Goal: Task Accomplishment & Management: Use online tool/utility

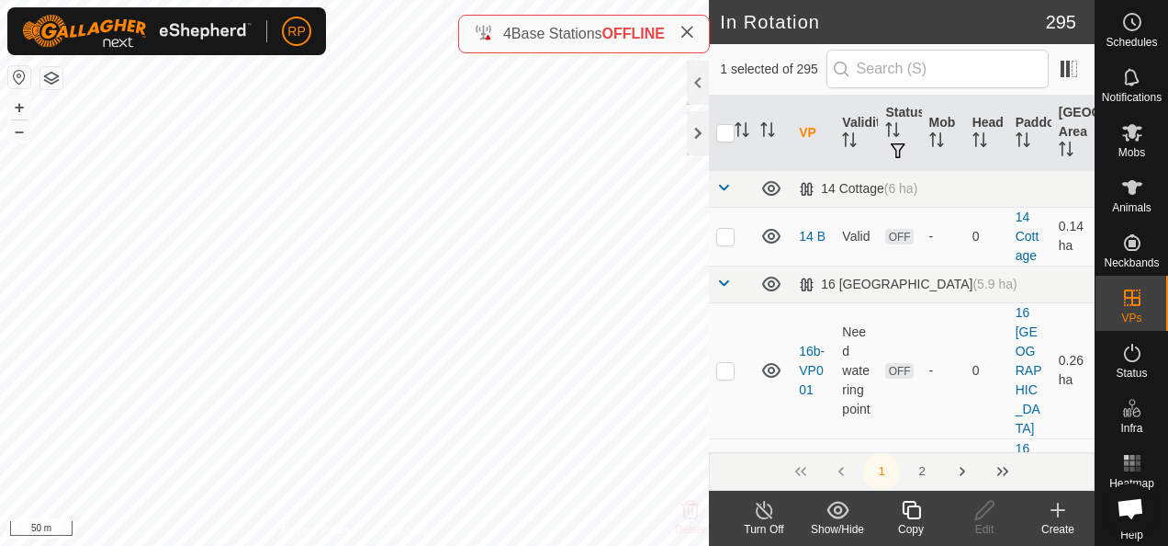
click at [910, 511] on icon at bounding box center [911, 510] width 23 height 22
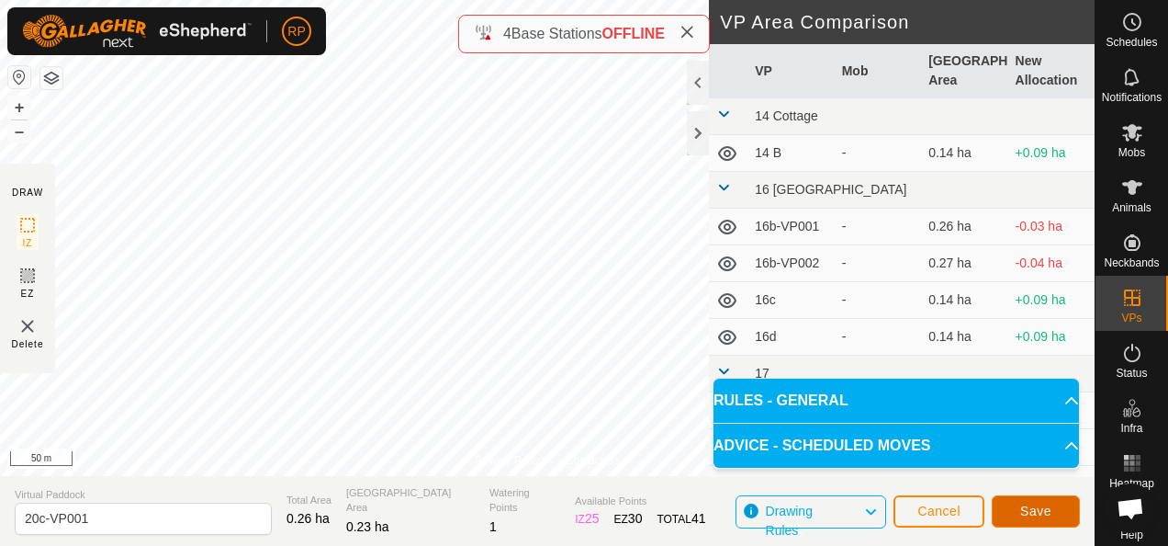
click at [1036, 512] on span "Save" at bounding box center [1035, 510] width 31 height 15
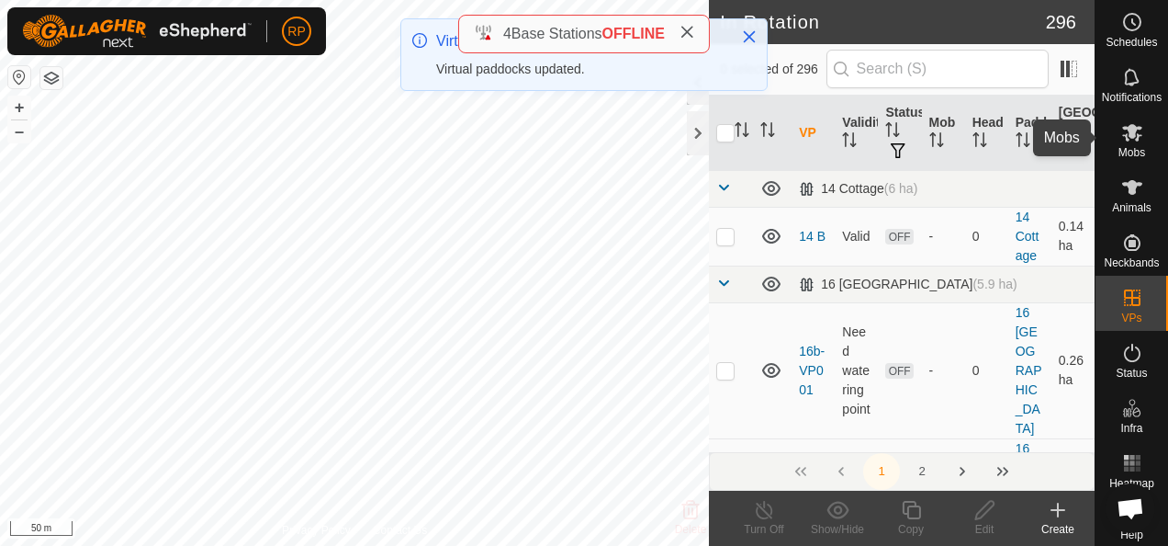
click at [1122, 134] on icon at bounding box center [1132, 132] width 20 height 17
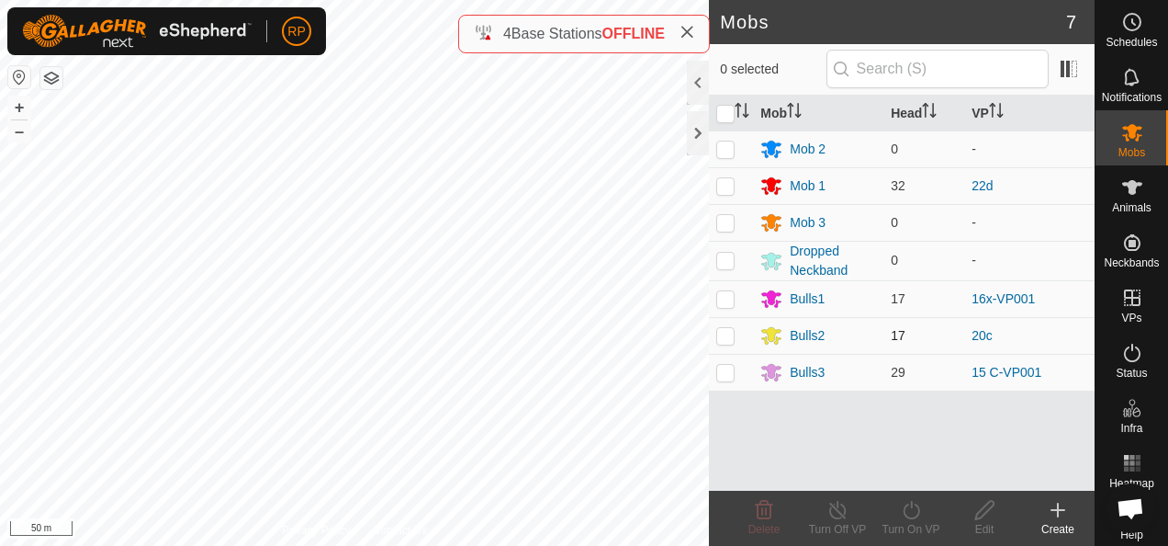
click at [728, 332] on p-checkbox at bounding box center [725, 335] width 18 height 15
checkbox input "true"
click at [907, 508] on icon at bounding box center [911, 510] width 23 height 22
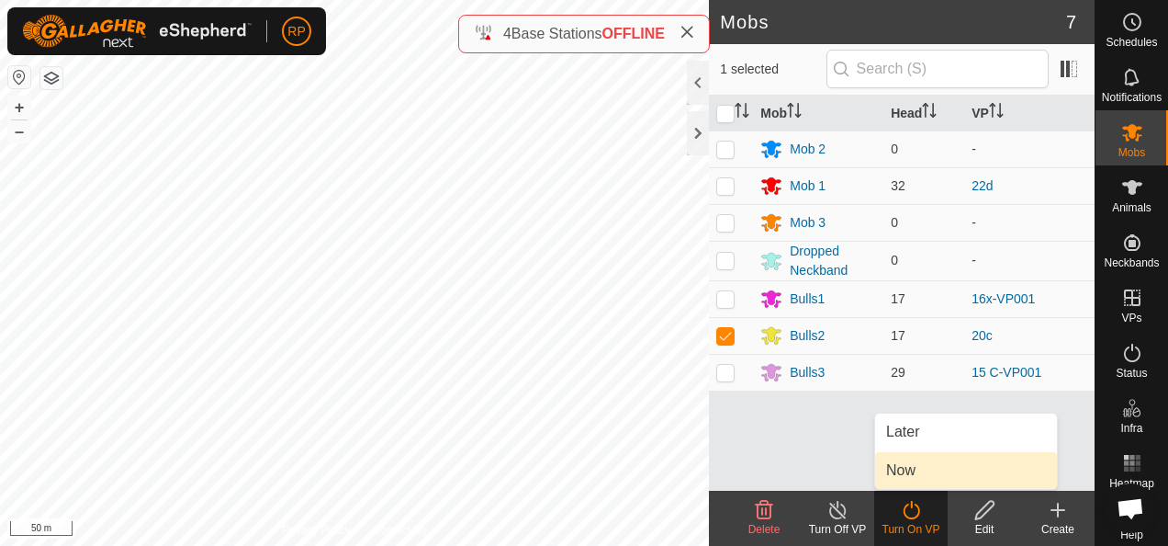
click at [903, 475] on link "Now" at bounding box center [966, 470] width 182 height 37
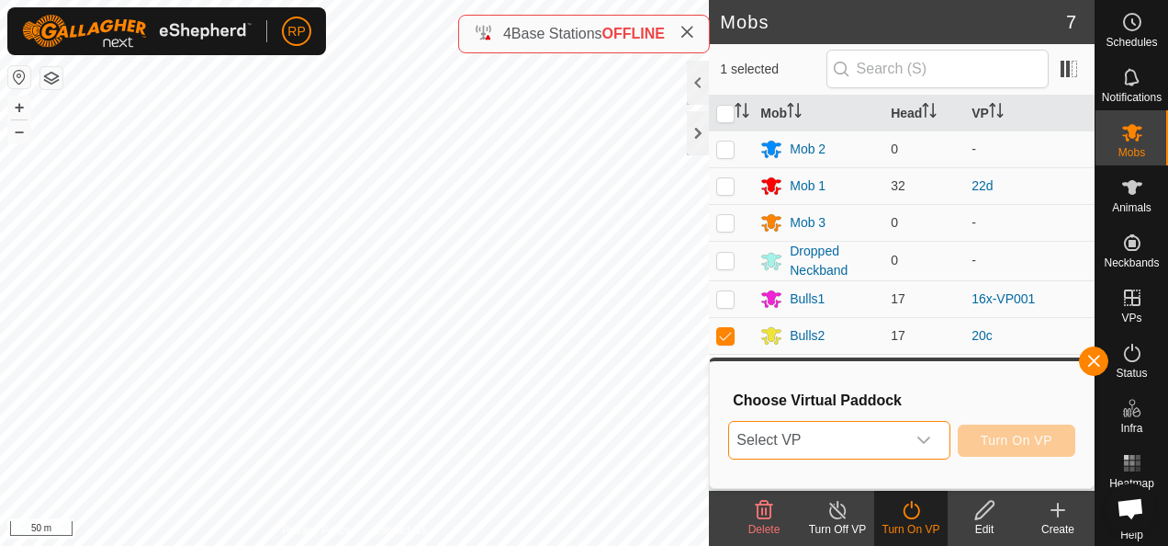
click at [885, 443] on span "Select VP" at bounding box center [816, 440] width 175 height 37
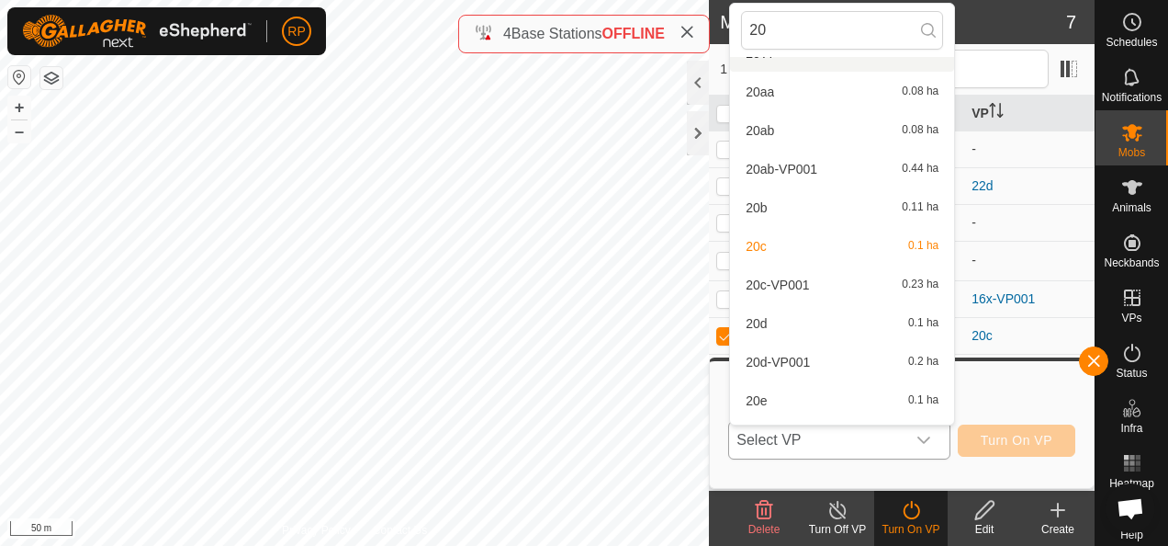
scroll to position [367, 0]
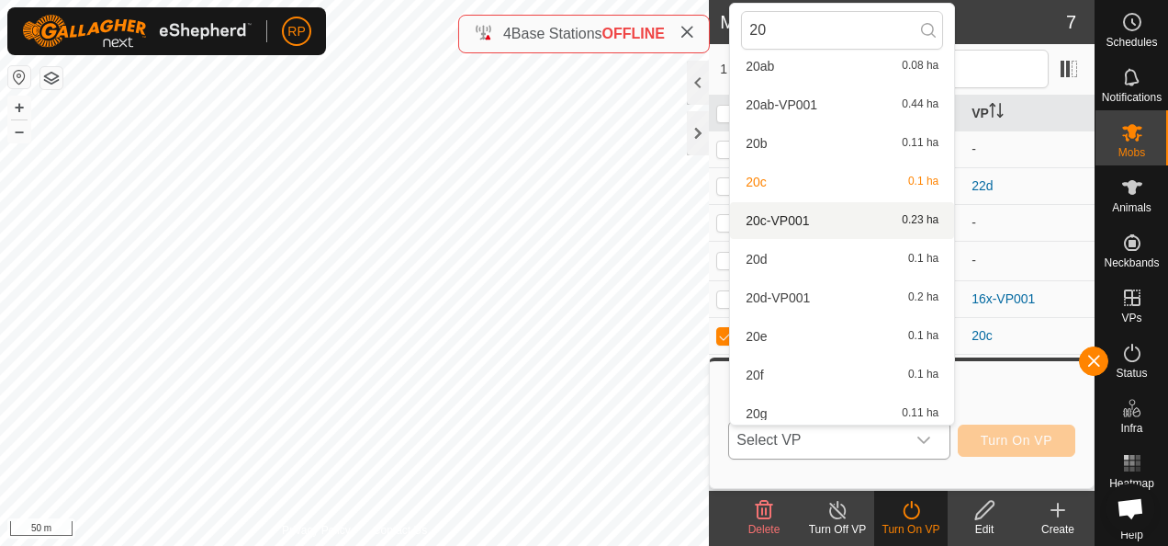
type input "20"
click at [794, 221] on li "20c-VP001 0.23 ha" at bounding box center [842, 220] width 224 height 37
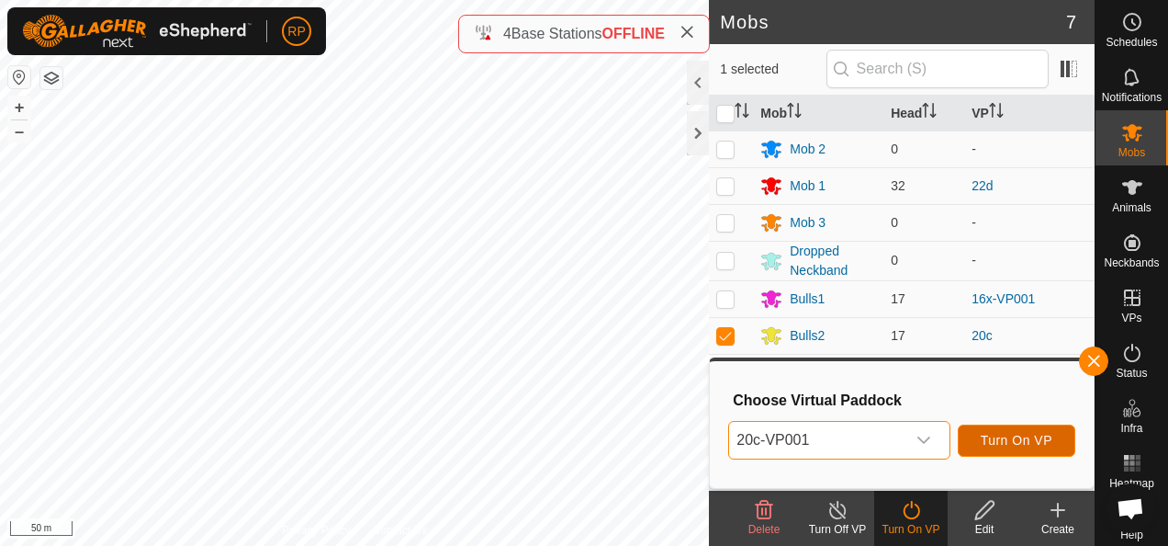
click at [1016, 444] on span "Turn On VP" at bounding box center [1017, 440] width 72 height 15
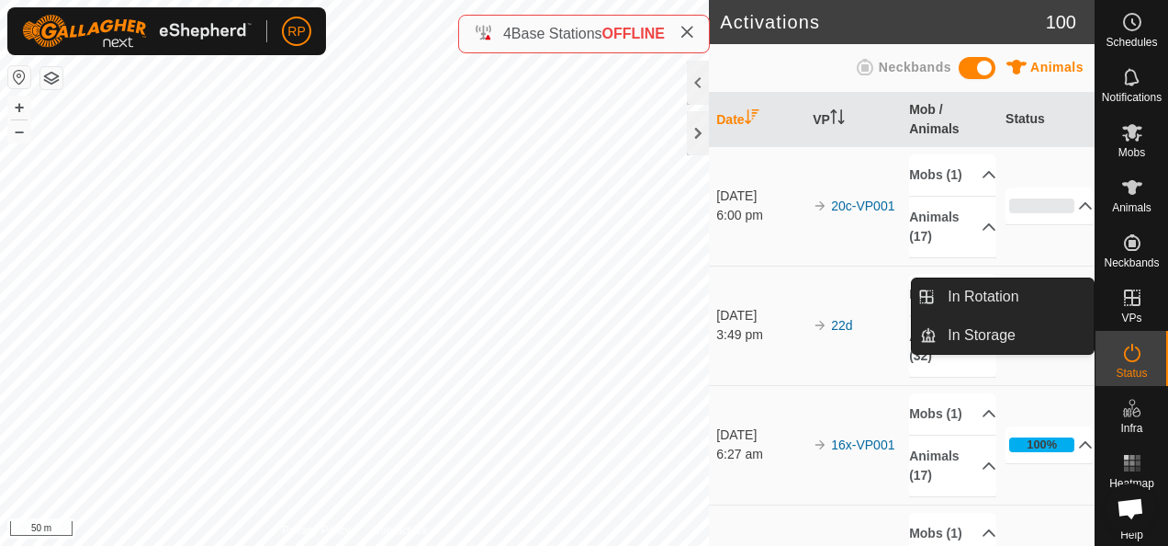
click at [1124, 294] on icon at bounding box center [1132, 297] width 17 height 17
click at [972, 293] on link "In Rotation" at bounding box center [1015, 296] width 157 height 37
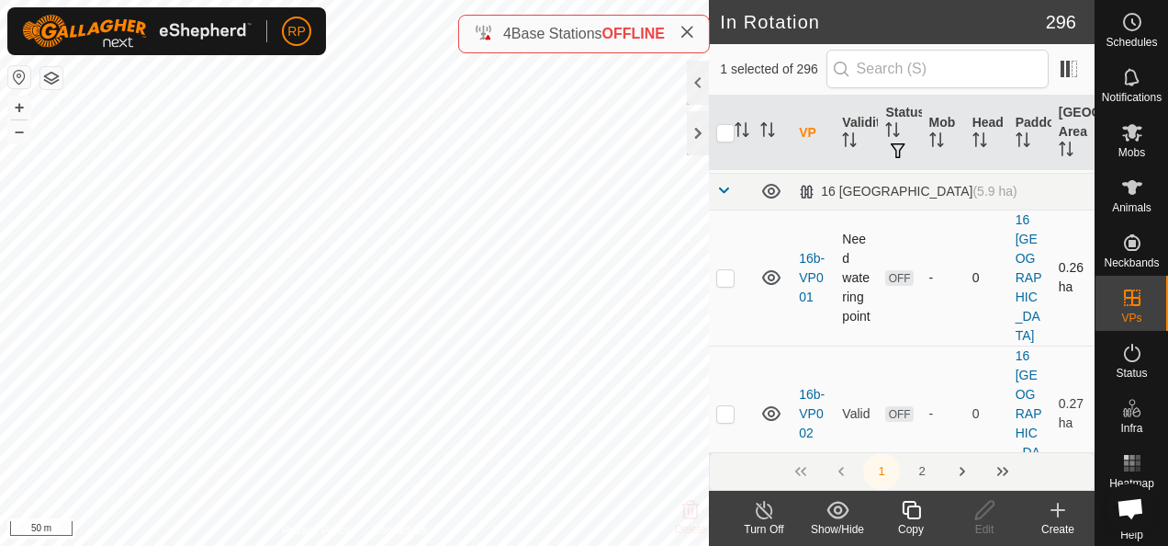
scroll to position [184, 0]
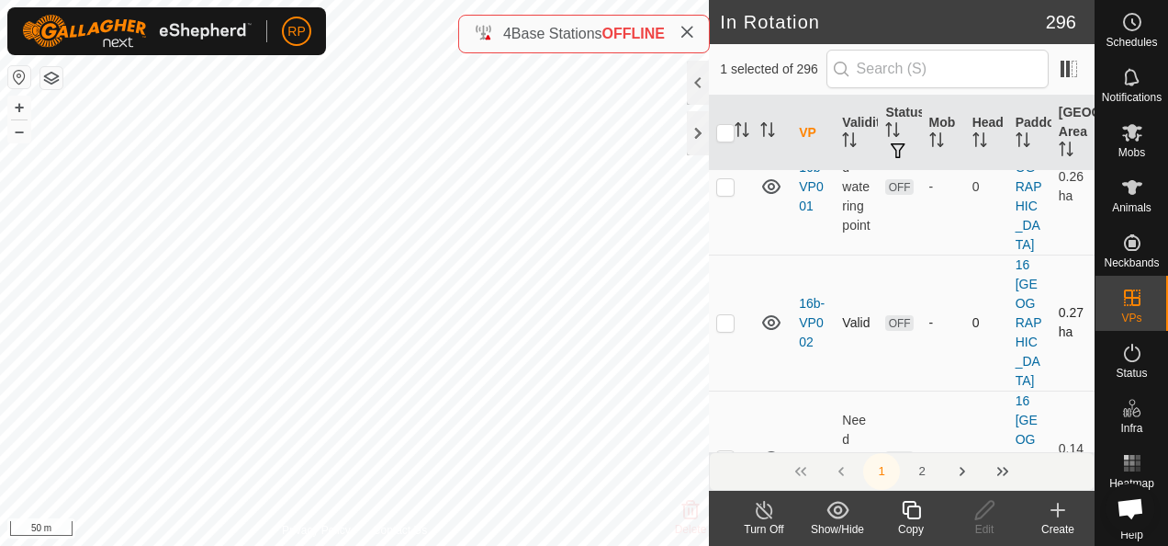
click at [724, 315] on p-checkbox at bounding box center [725, 322] width 18 height 15
click at [701, 73] on div at bounding box center [698, 83] width 22 height 44
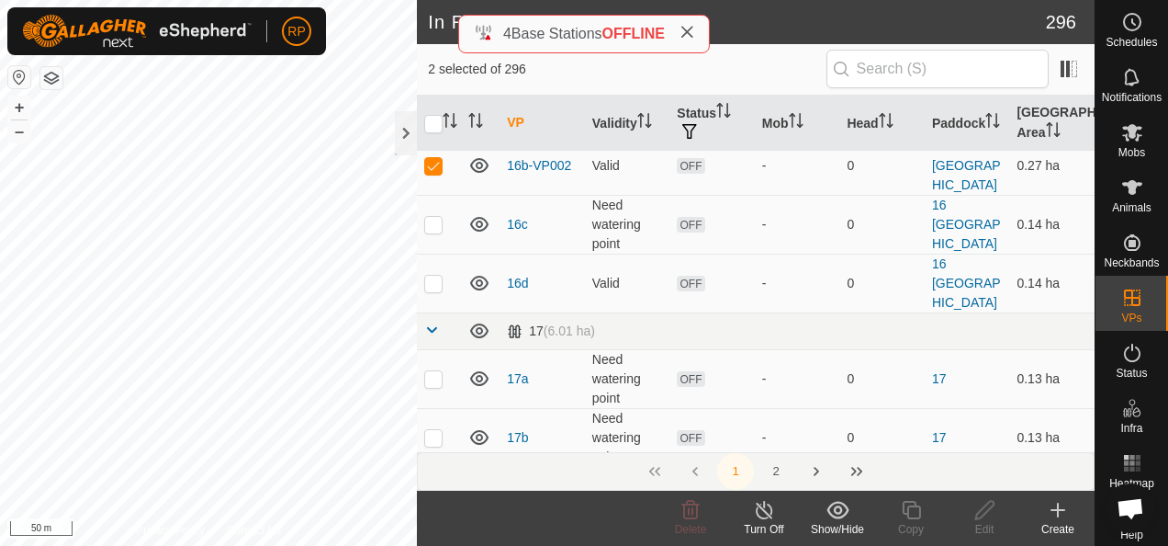
scroll to position [142, 0]
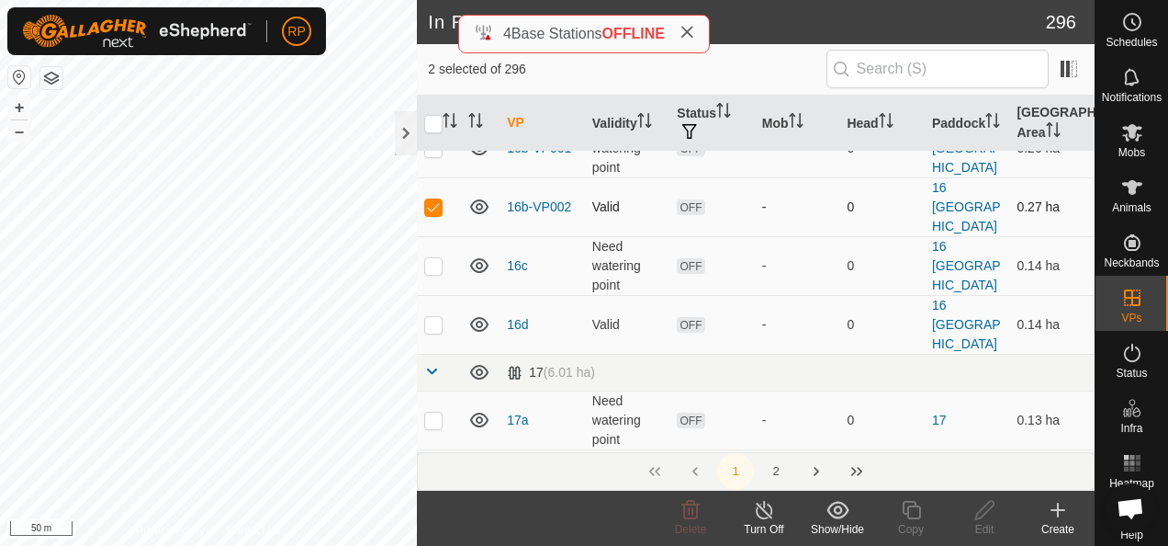
click at [433, 199] on p-checkbox at bounding box center [433, 206] width 18 height 15
checkbox input "false"
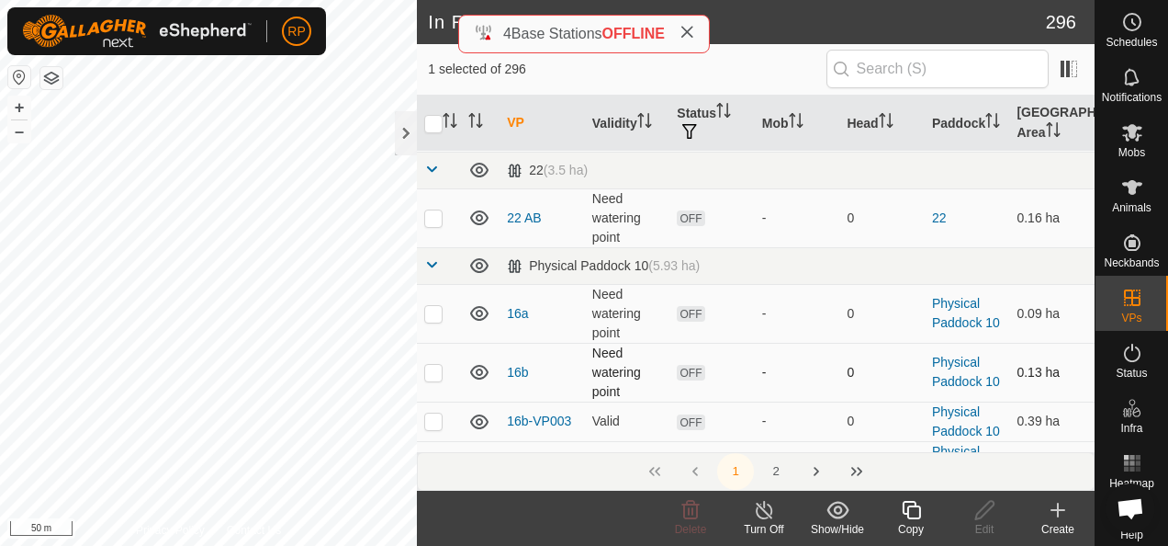
scroll to position [1244, 0]
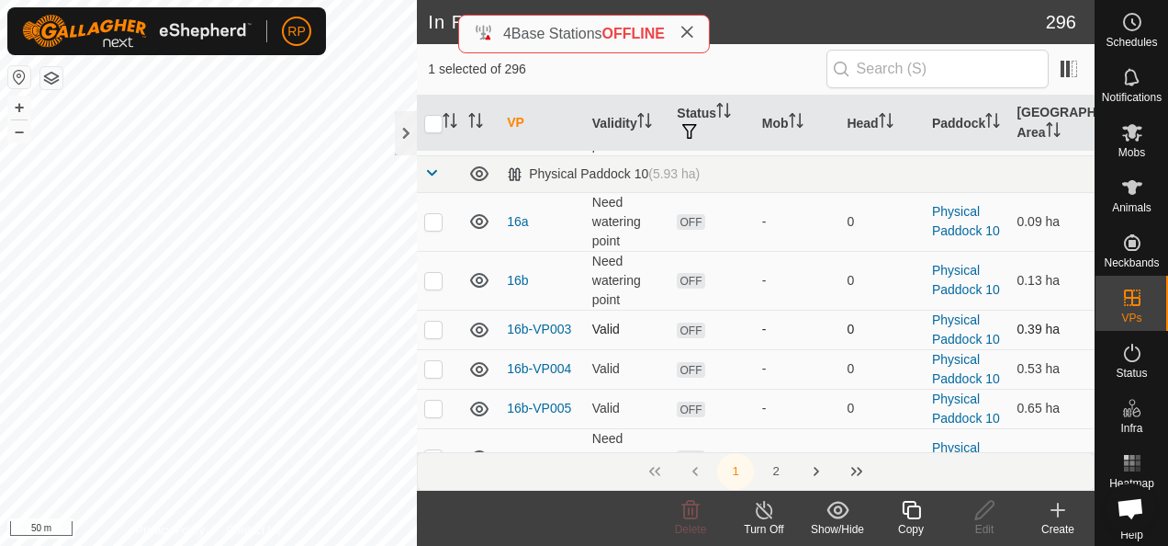
click at [433, 321] on p-checkbox at bounding box center [433, 328] width 18 height 15
checkbox input "false"
click at [434, 361] on p-checkbox at bounding box center [433, 368] width 18 height 15
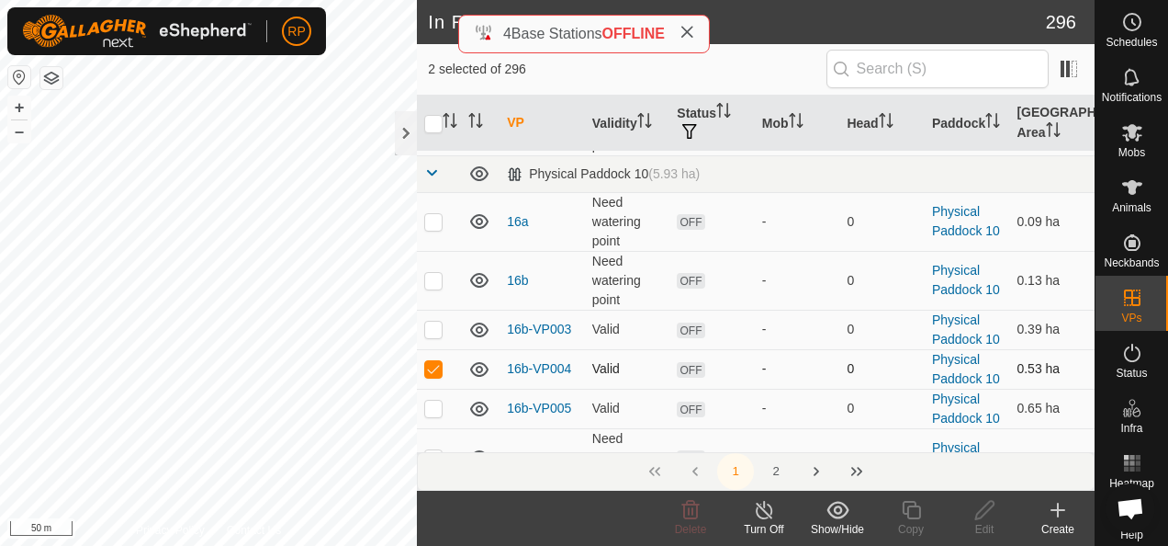
checkbox input "false"
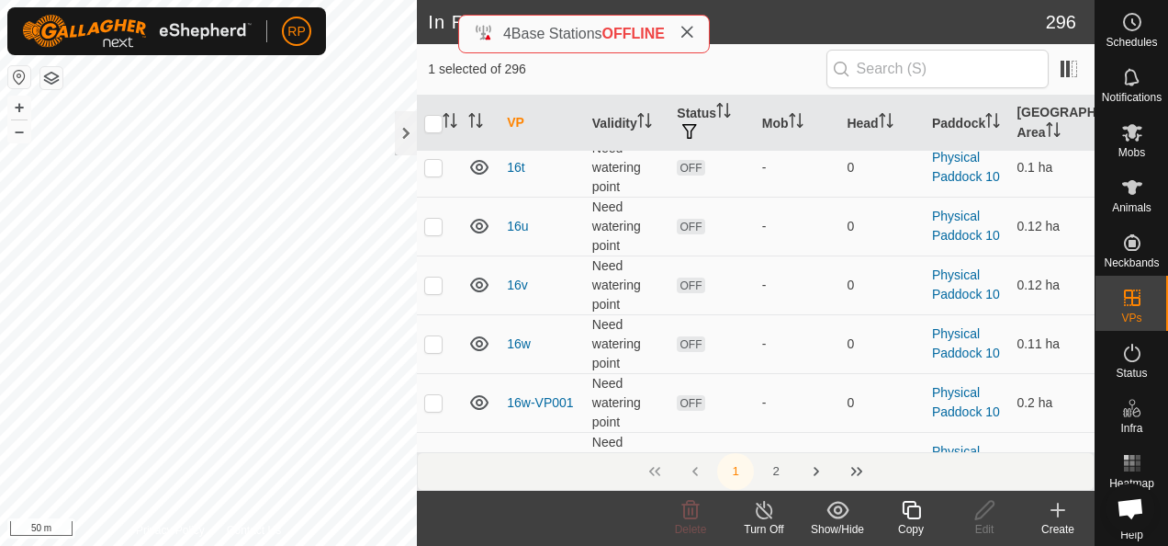
scroll to position [3449, 0]
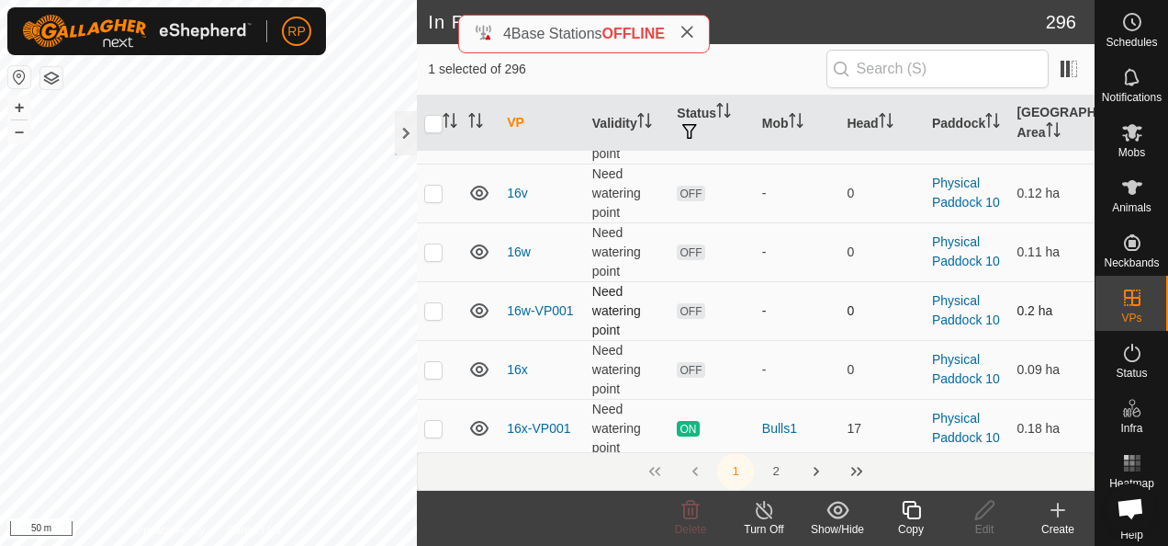
click at [430, 303] on p-checkbox at bounding box center [433, 310] width 18 height 15
click at [432, 303] on p-checkbox at bounding box center [433, 310] width 18 height 15
checkbox input "false"
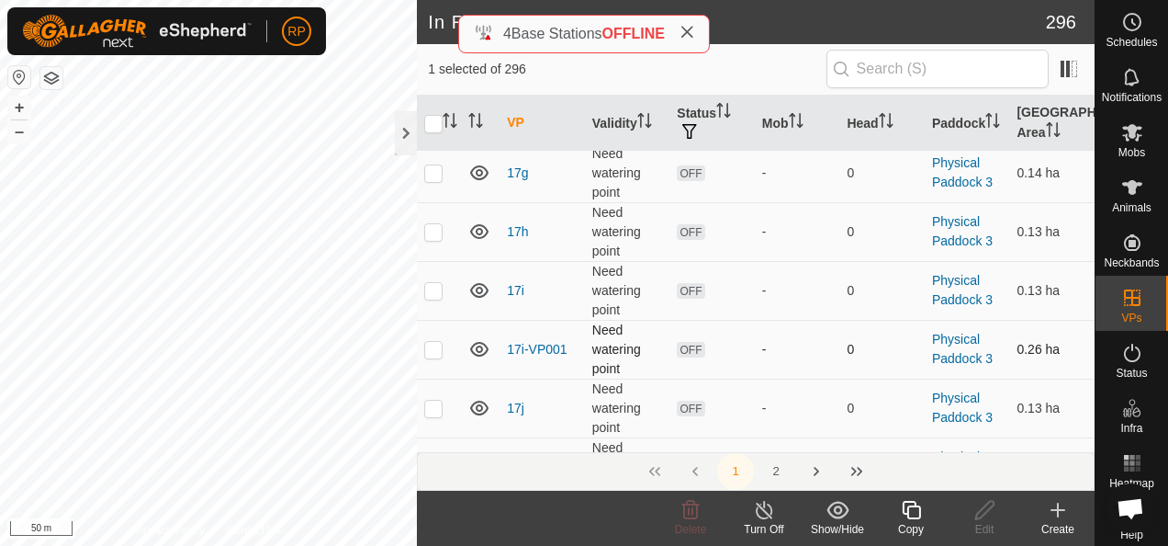
click at [431, 342] on p-checkbox at bounding box center [433, 349] width 18 height 15
checkbox input "true"
click at [434, 459] on p-checkbox at bounding box center [433, 466] width 18 height 15
checkbox input "true"
click at [434, 342] on p-checkbox at bounding box center [433, 349] width 18 height 15
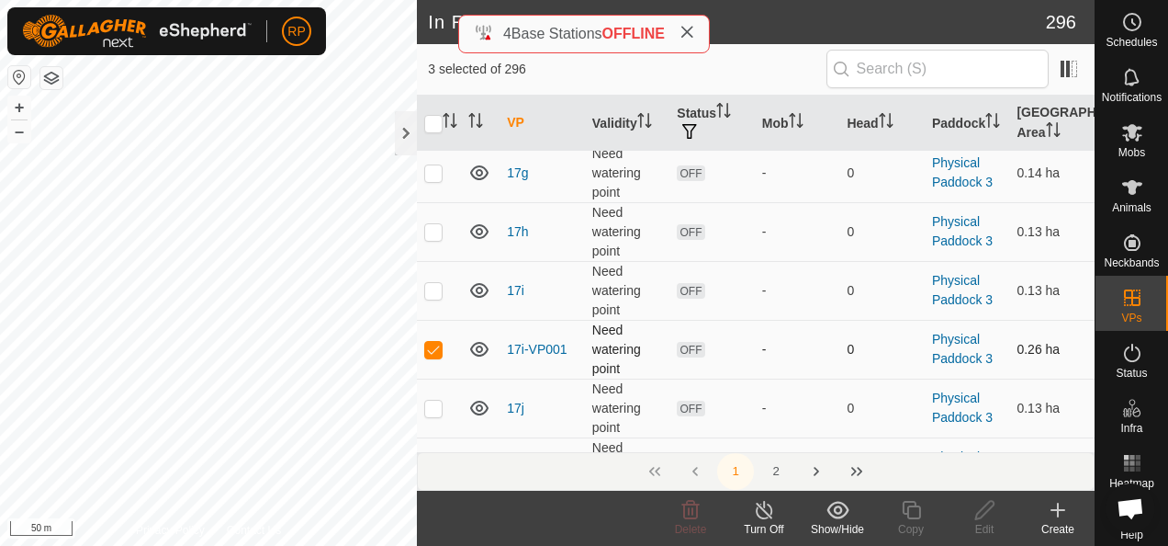
checkbox input "false"
click at [763, 511] on line at bounding box center [764, 510] width 15 height 15
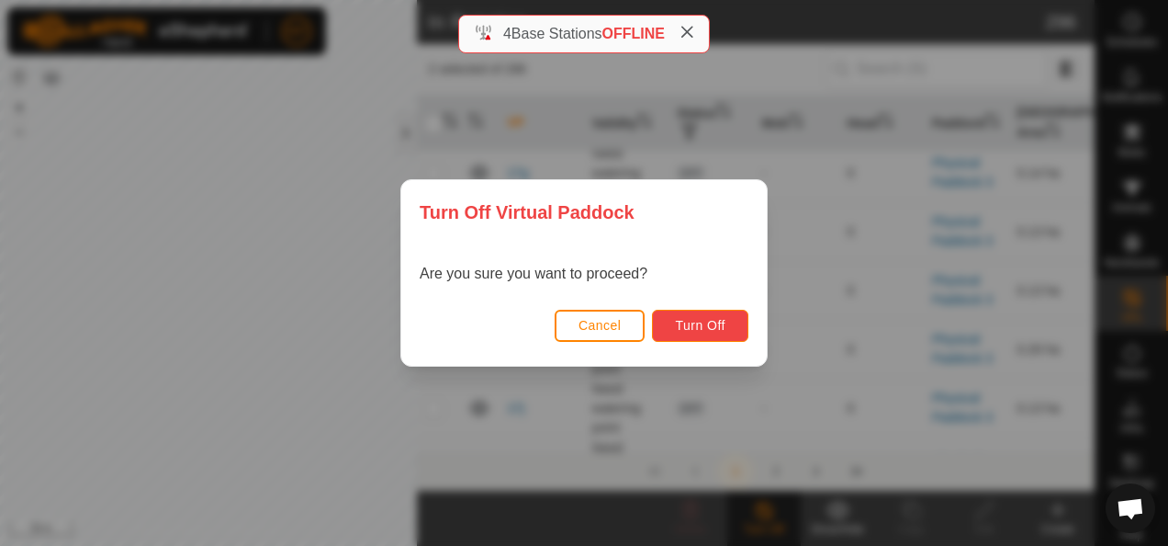
click at [690, 325] on span "Turn Off" at bounding box center [700, 325] width 51 height 15
